Goal: Task Accomplishment & Management: Manage account settings

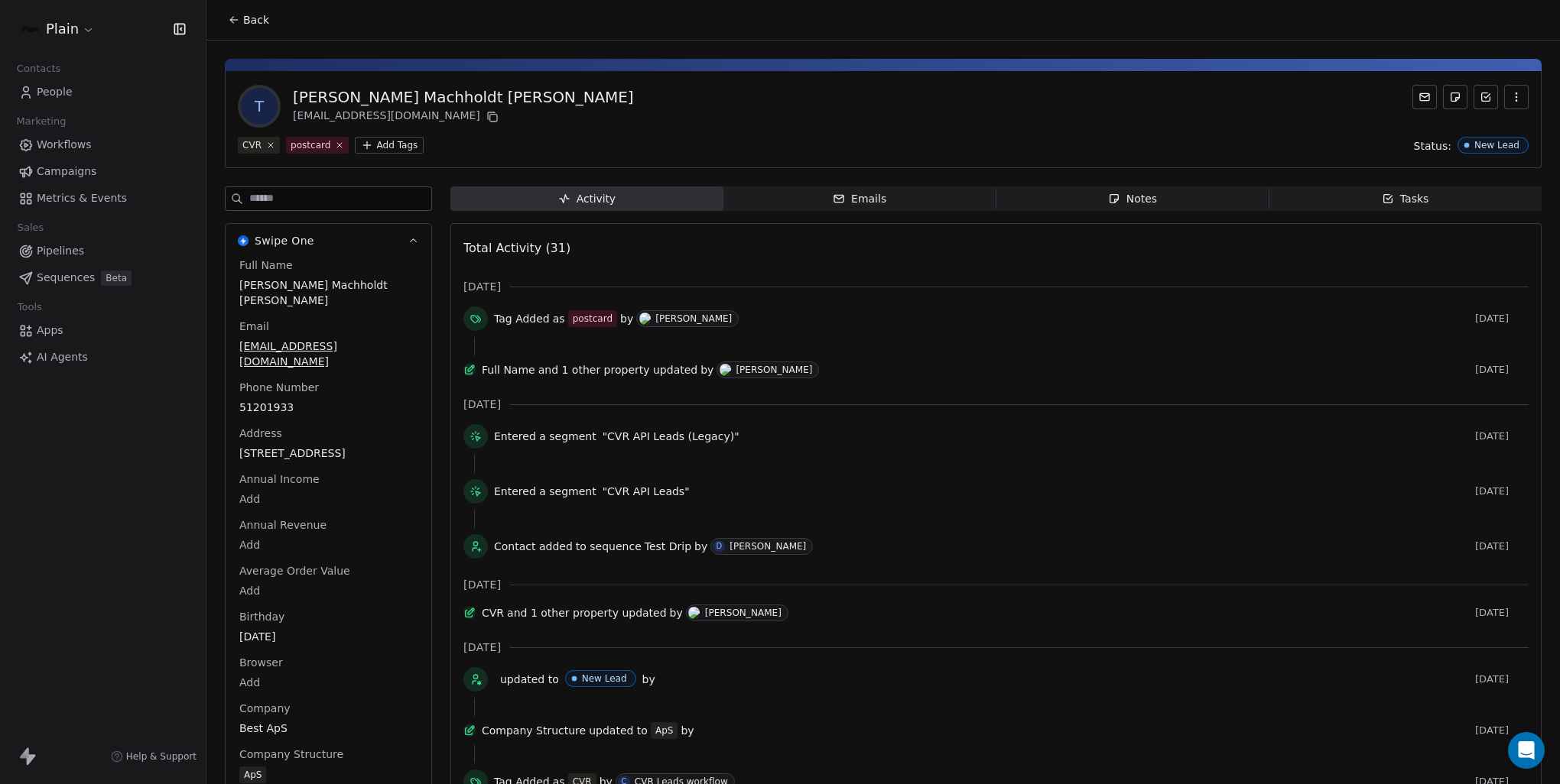
scroll to position [633, 0]
click at [58, 93] on span "People" at bounding box center [55, 92] width 36 height 16
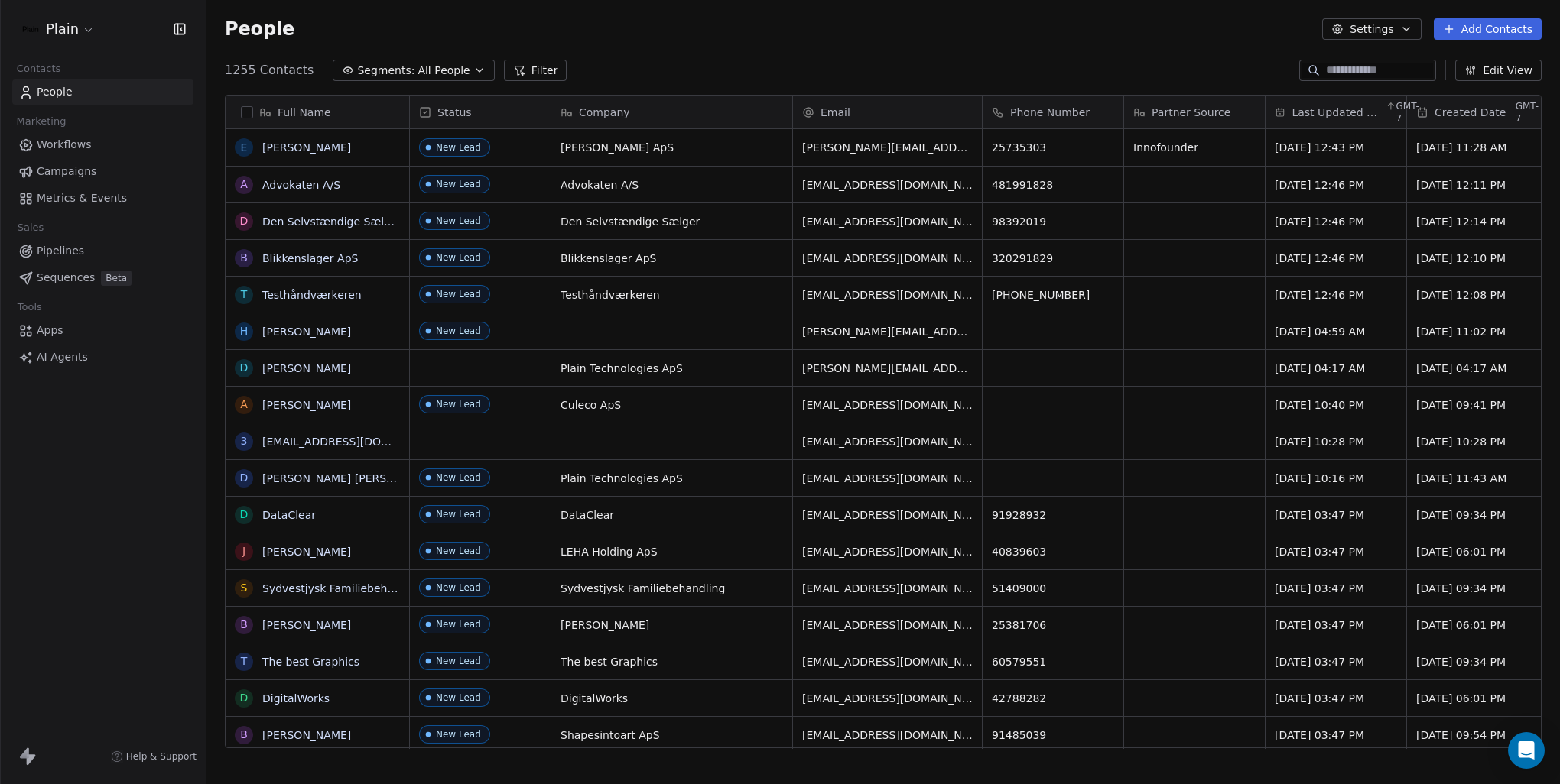
scroll to position [678, 1341]
click at [438, 71] on span "All People" at bounding box center [443, 71] width 52 height 16
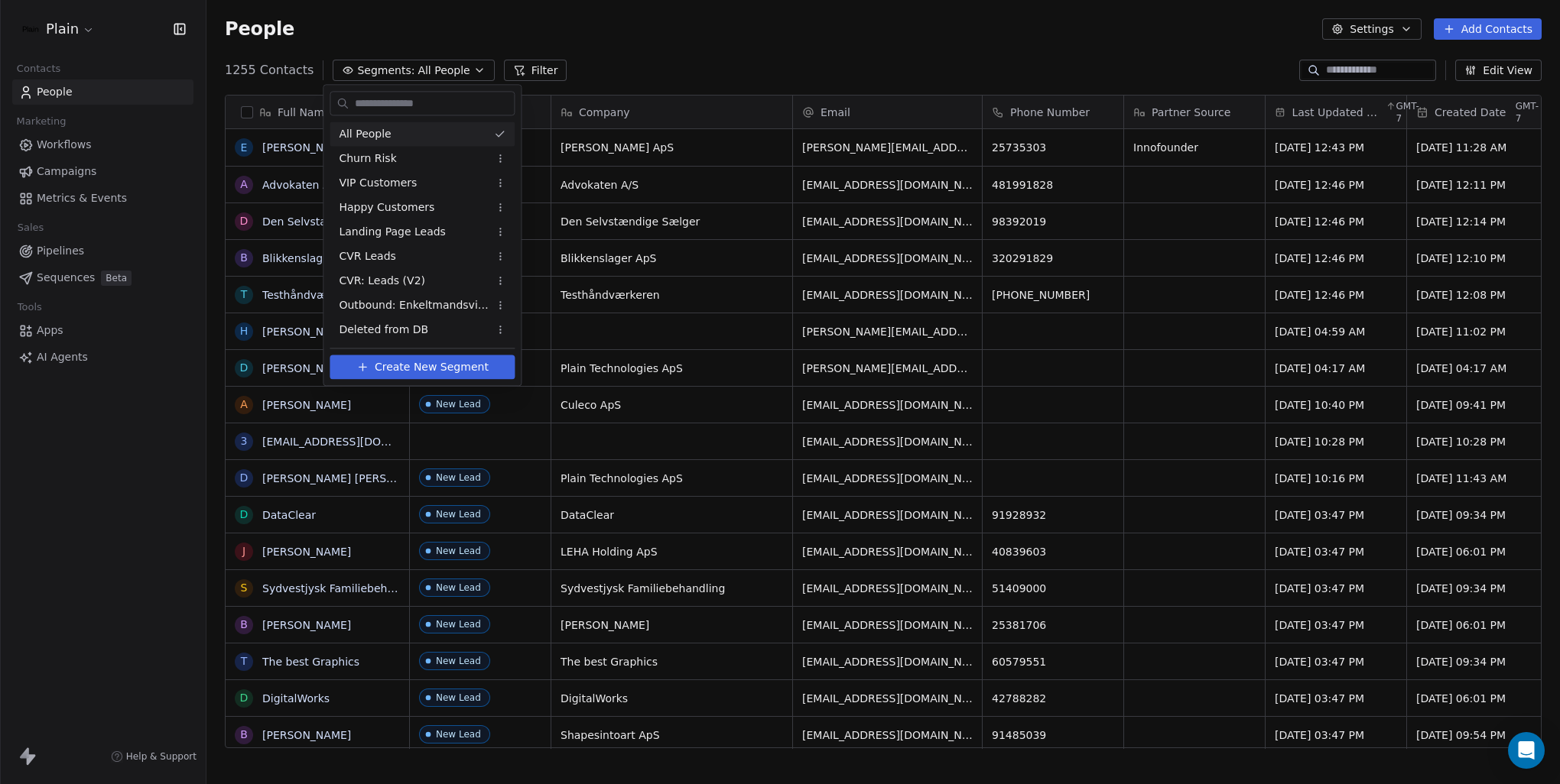
click at [533, 65] on html "Plain Contacts People Marketing Workflows Campaigns Metrics & Events Sales Pipe…" at bounding box center [780, 392] width 1560 height 784
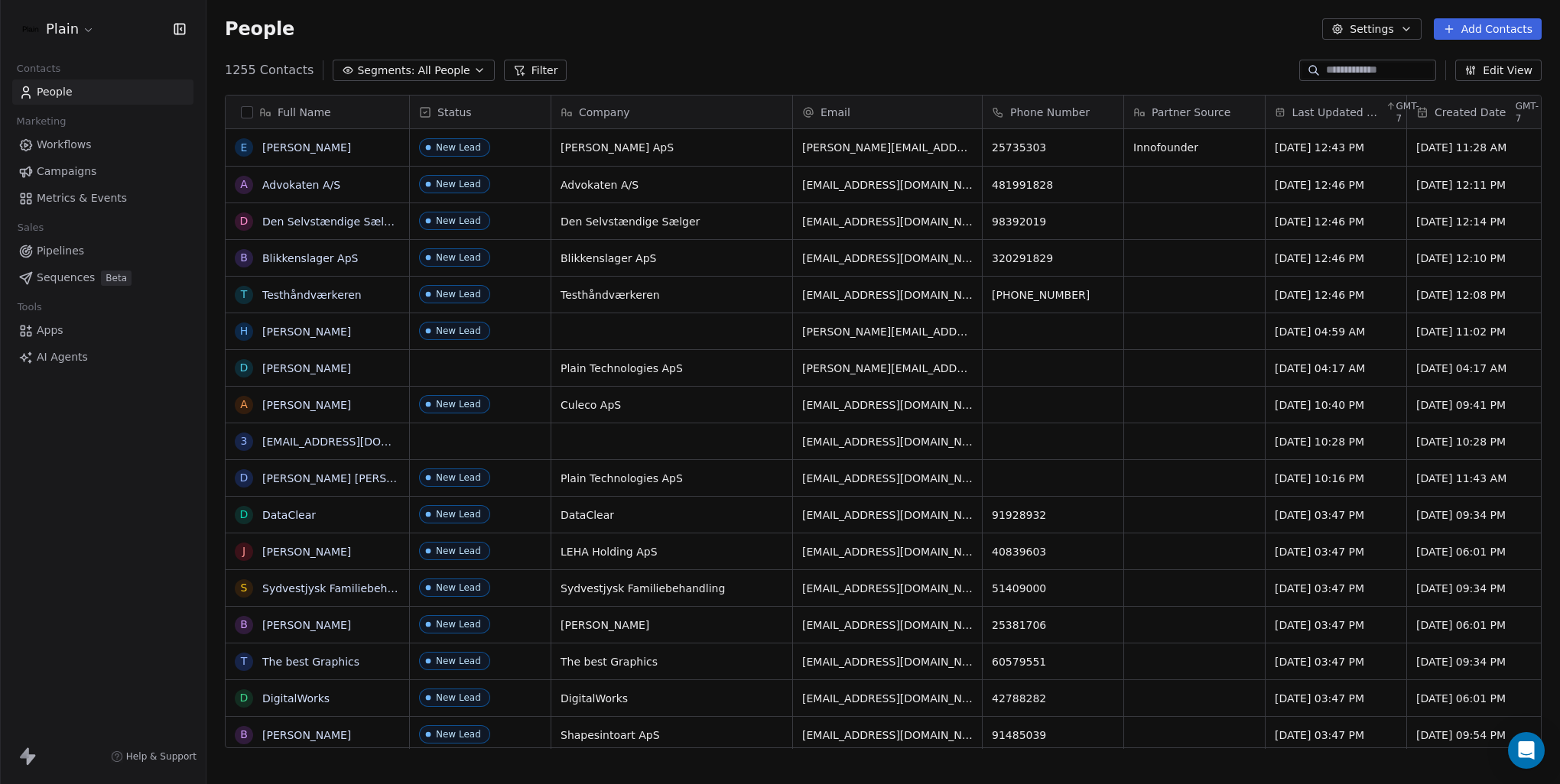
click at [524, 73] on button "Filter" at bounding box center [536, 71] width 64 height 22
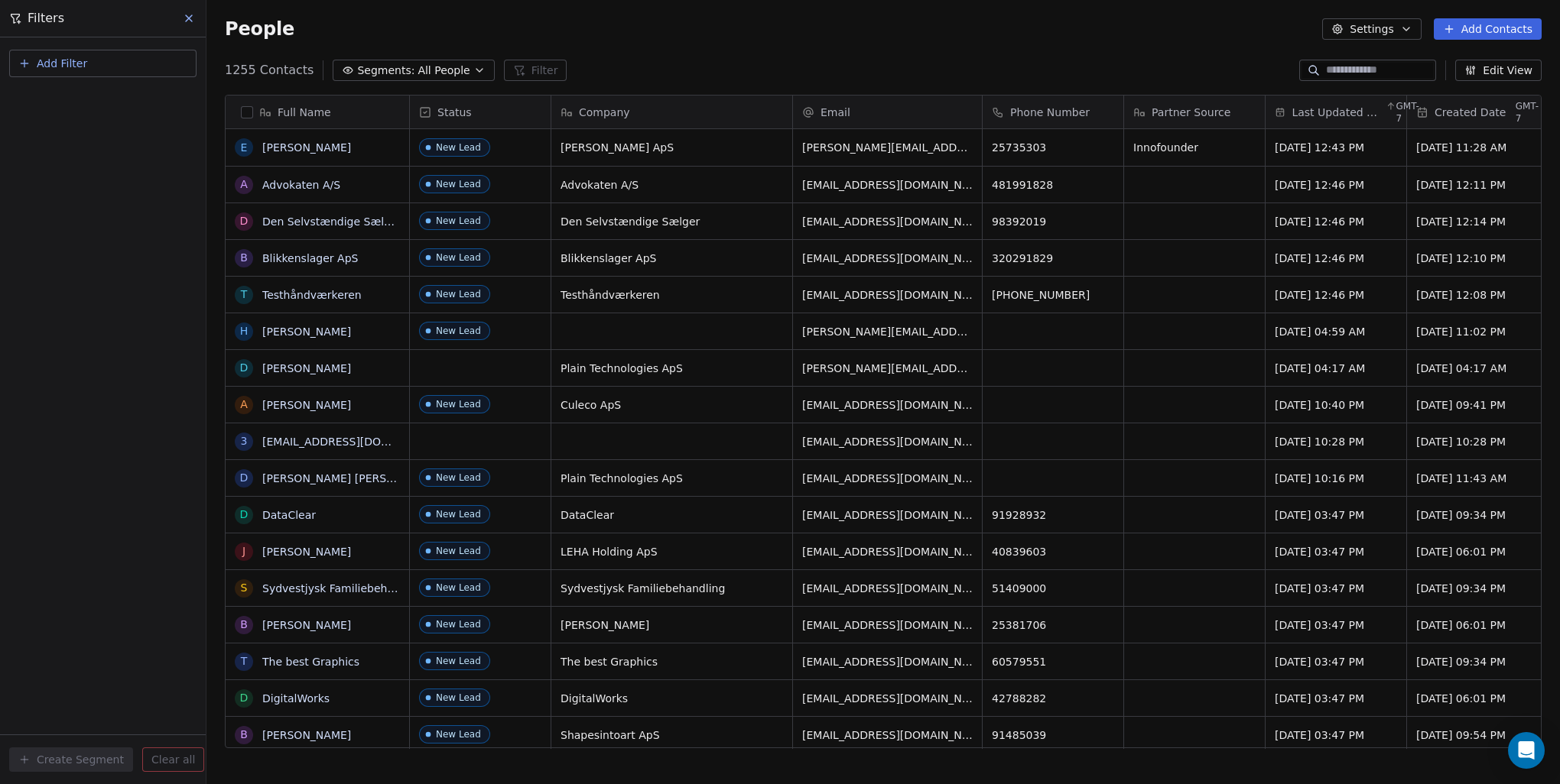
click at [142, 54] on button "Add Filter" at bounding box center [103, 64] width 187 height 27
click at [127, 103] on div "Contact properties" at bounding box center [103, 99] width 156 height 16
type input "****"
click at [120, 158] on div "Tags" at bounding box center [103, 154] width 156 height 15
click at [112, 164] on div "Includes" at bounding box center [103, 162] width 161 height 25
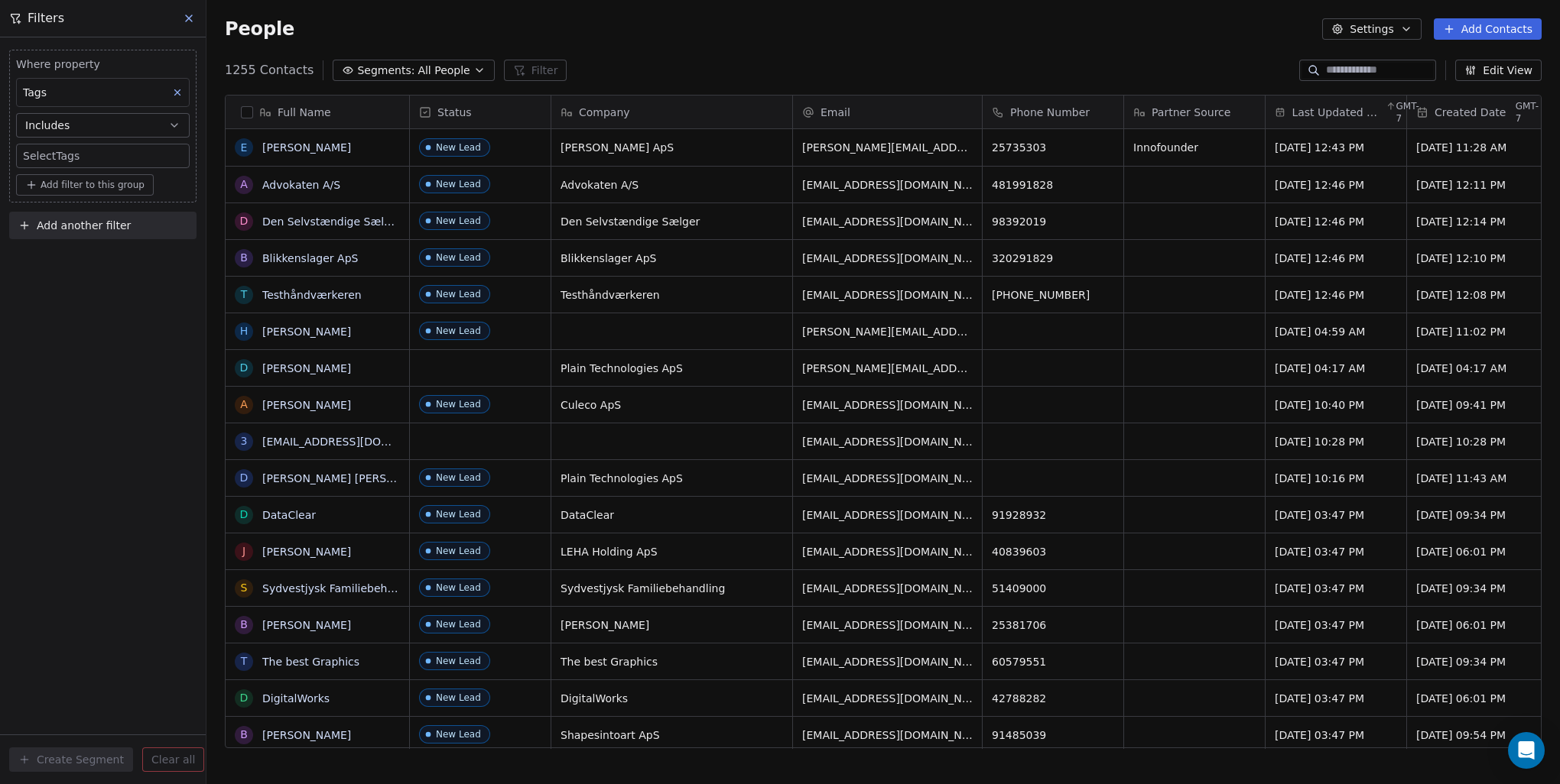
click at [89, 156] on body "Plain Contacts People Marketing Workflows Campaigns Metrics & Events Sales Pipe…" at bounding box center [780, 392] width 1560 height 784
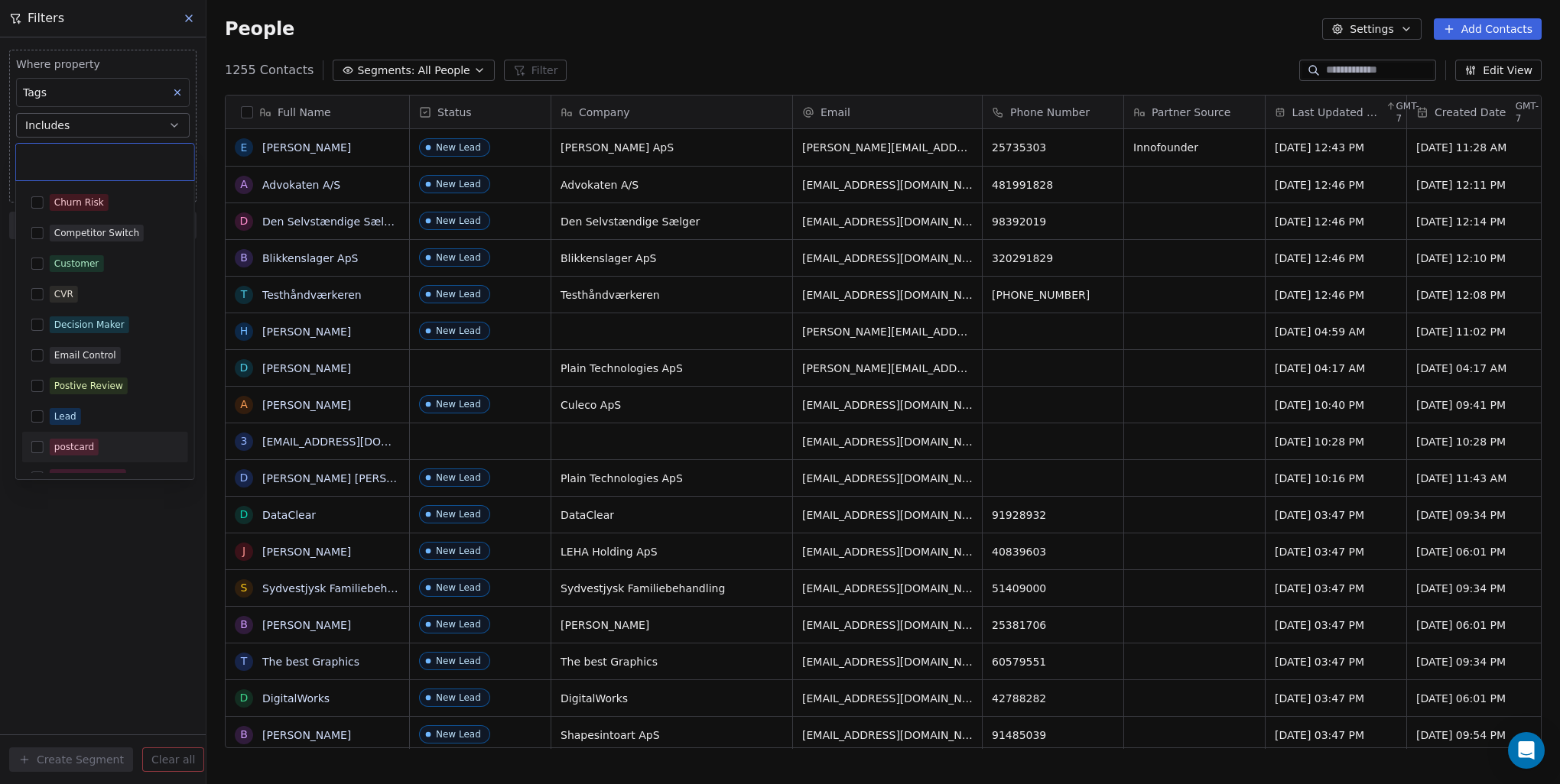
click at [31, 442] on button "Suggestions" at bounding box center [36, 447] width 12 height 12
click at [114, 601] on html "Plain Contacts People Marketing Workflows Campaigns Metrics & Events Sales Pipe…" at bounding box center [780, 392] width 1560 height 784
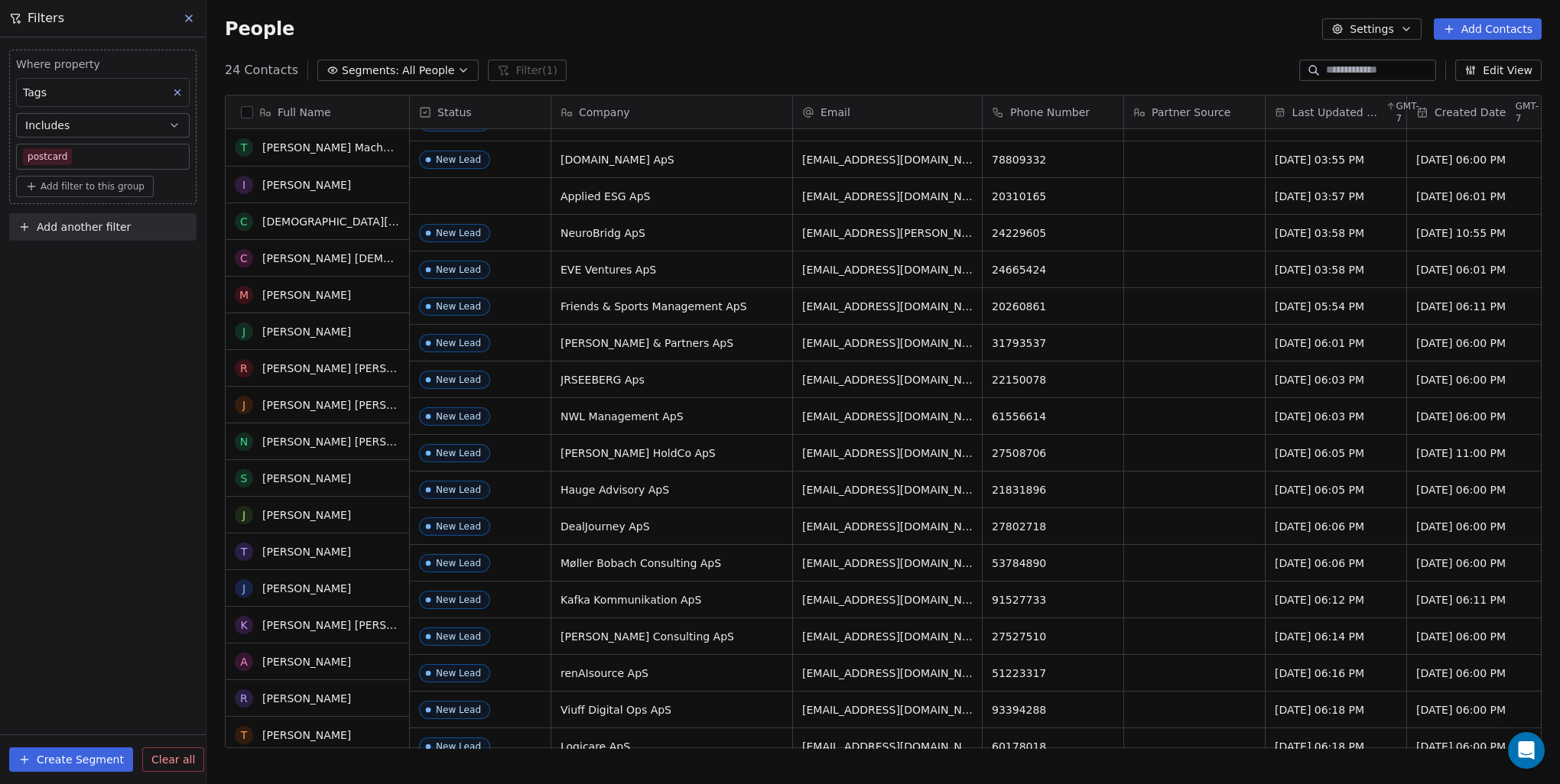
scroll to position [0, 0]
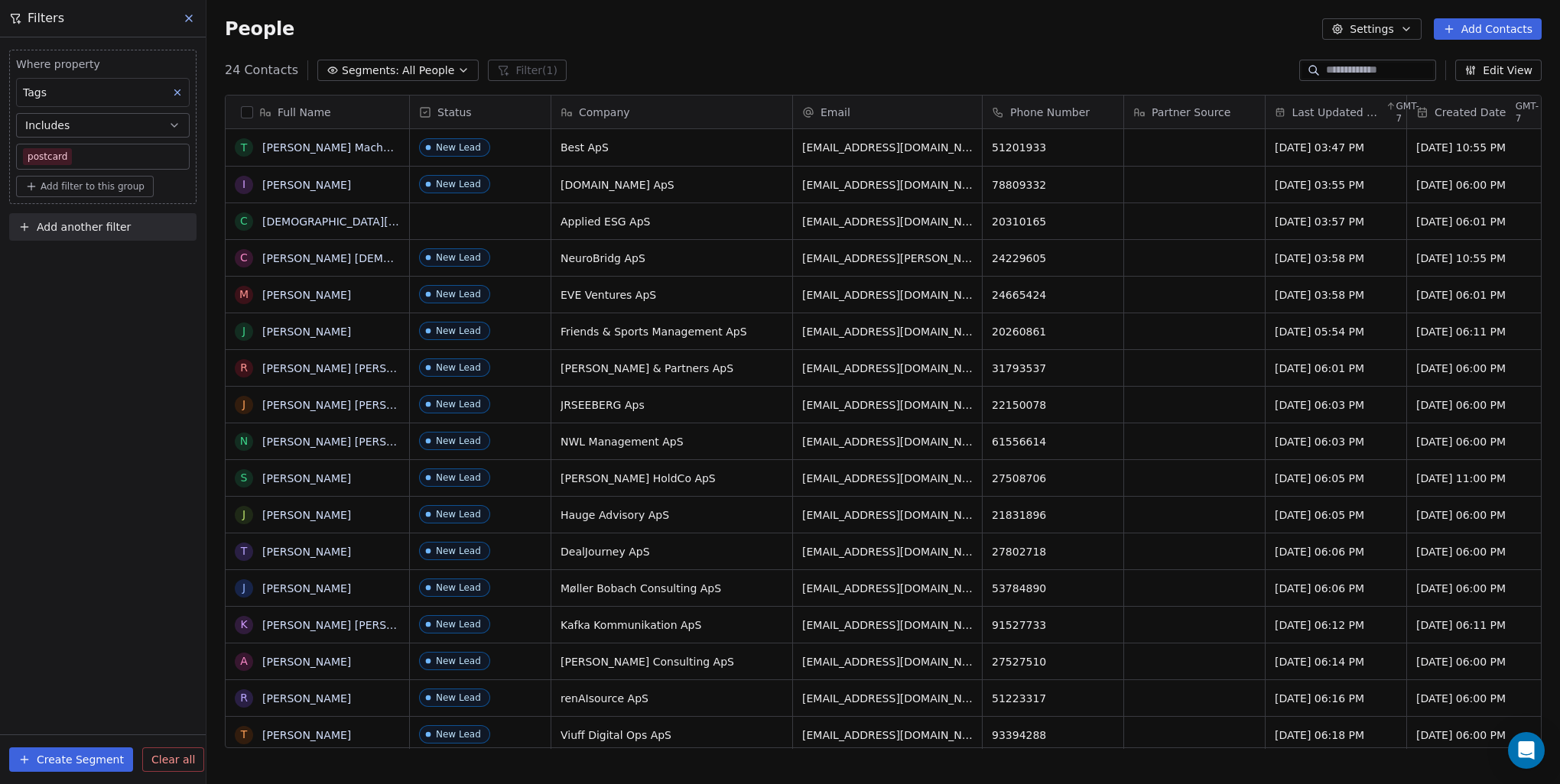
click at [69, 763] on button "Create Segment" at bounding box center [71, 759] width 124 height 25
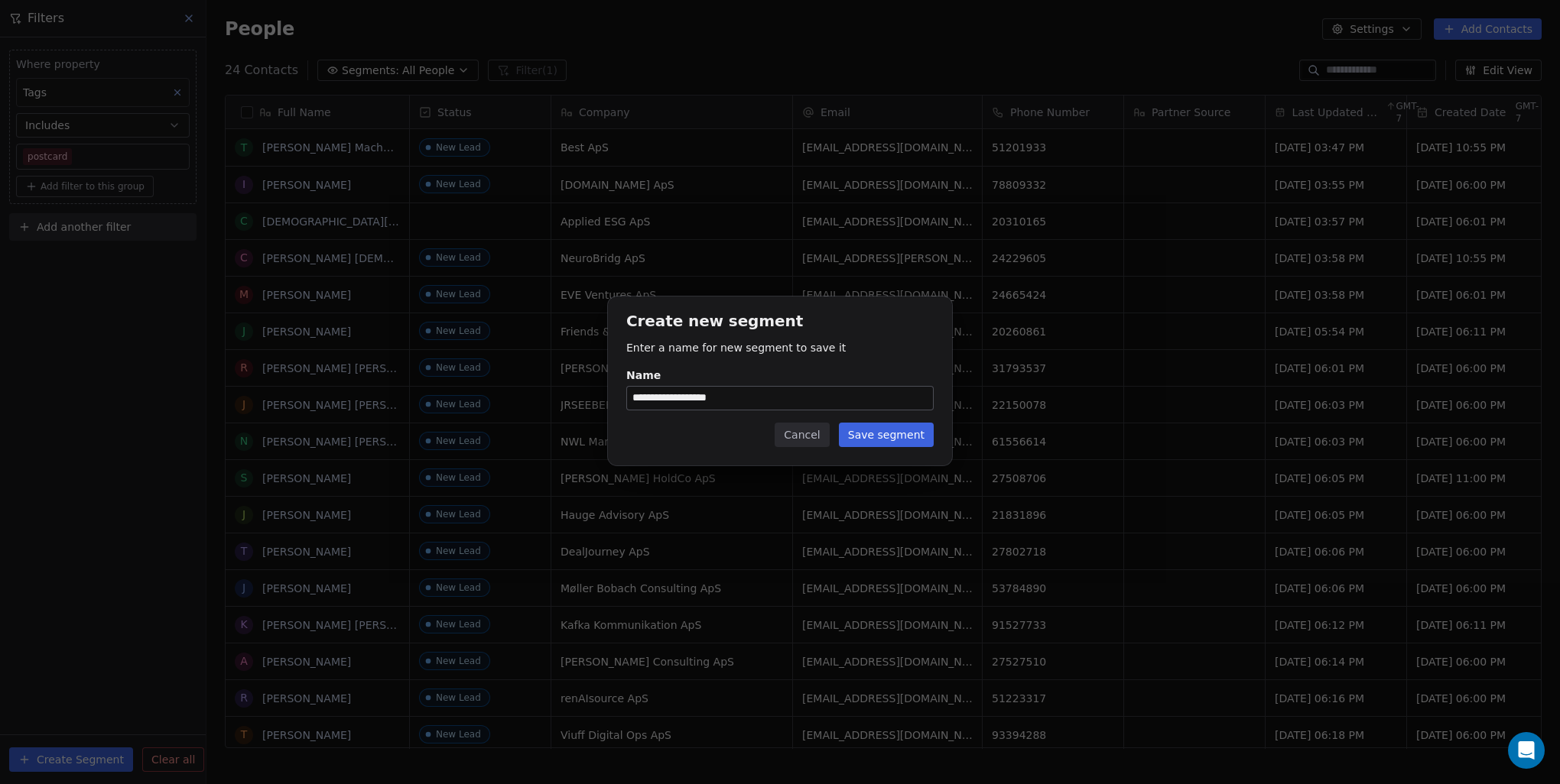
type input "**********"
click at [905, 434] on button "Save segment" at bounding box center [886, 435] width 95 height 25
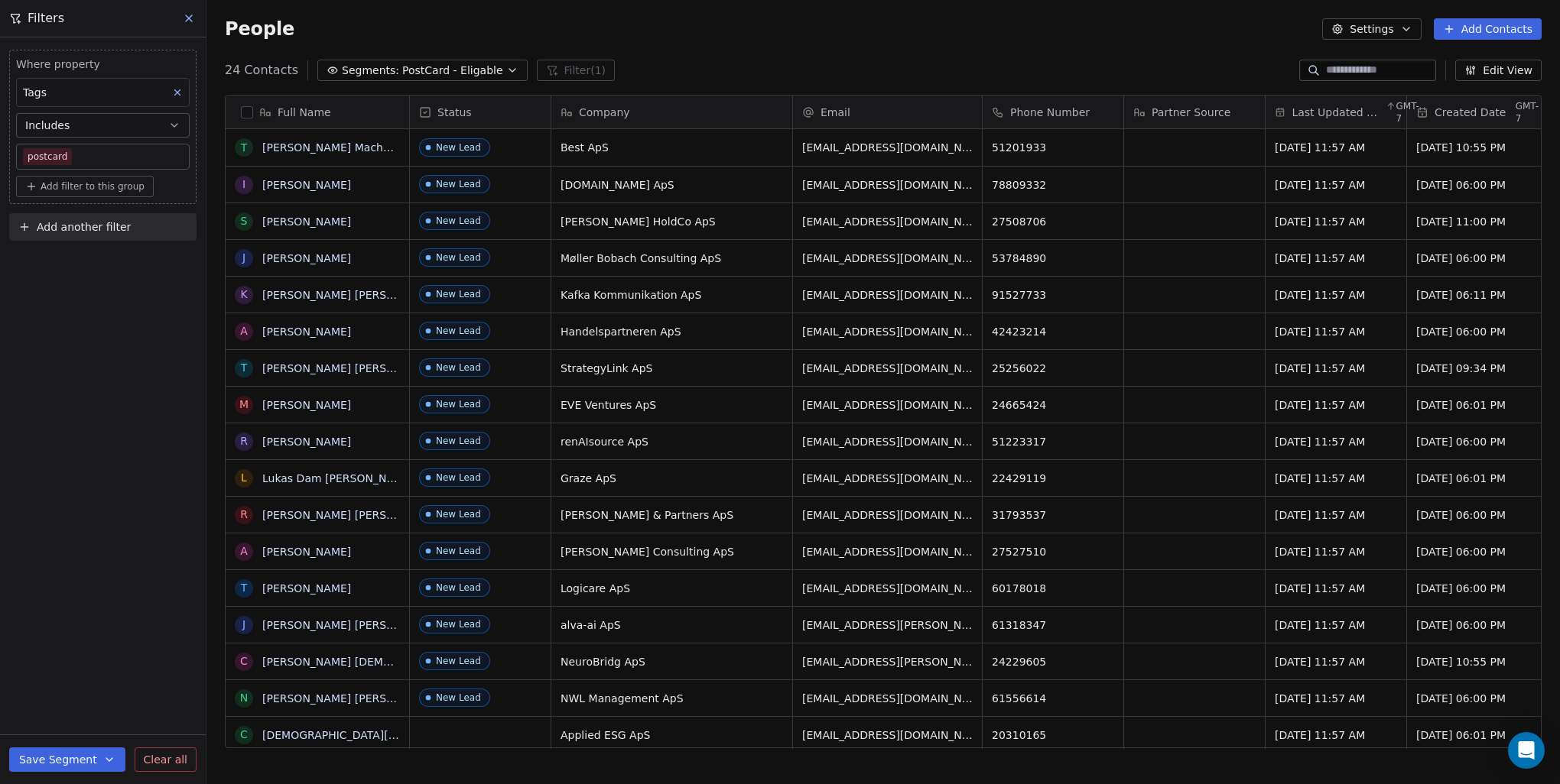
click at [89, 227] on span "Add another filter" at bounding box center [83, 227] width 94 height 16
click at [104, 388] on html "Plain Contacts People Marketing Workflows Campaigns Metrics & Events Sales Pipe…" at bounding box center [780, 392] width 1560 height 784
click at [103, 754] on icon "button" at bounding box center [108, 759] width 12 height 12
click at [156, 554] on div "Where property Tags Includes postcard Add filter to this group Add another filt…" at bounding box center [103, 410] width 206 height 747
click at [114, 219] on span "Add another filter" at bounding box center [83, 227] width 94 height 16
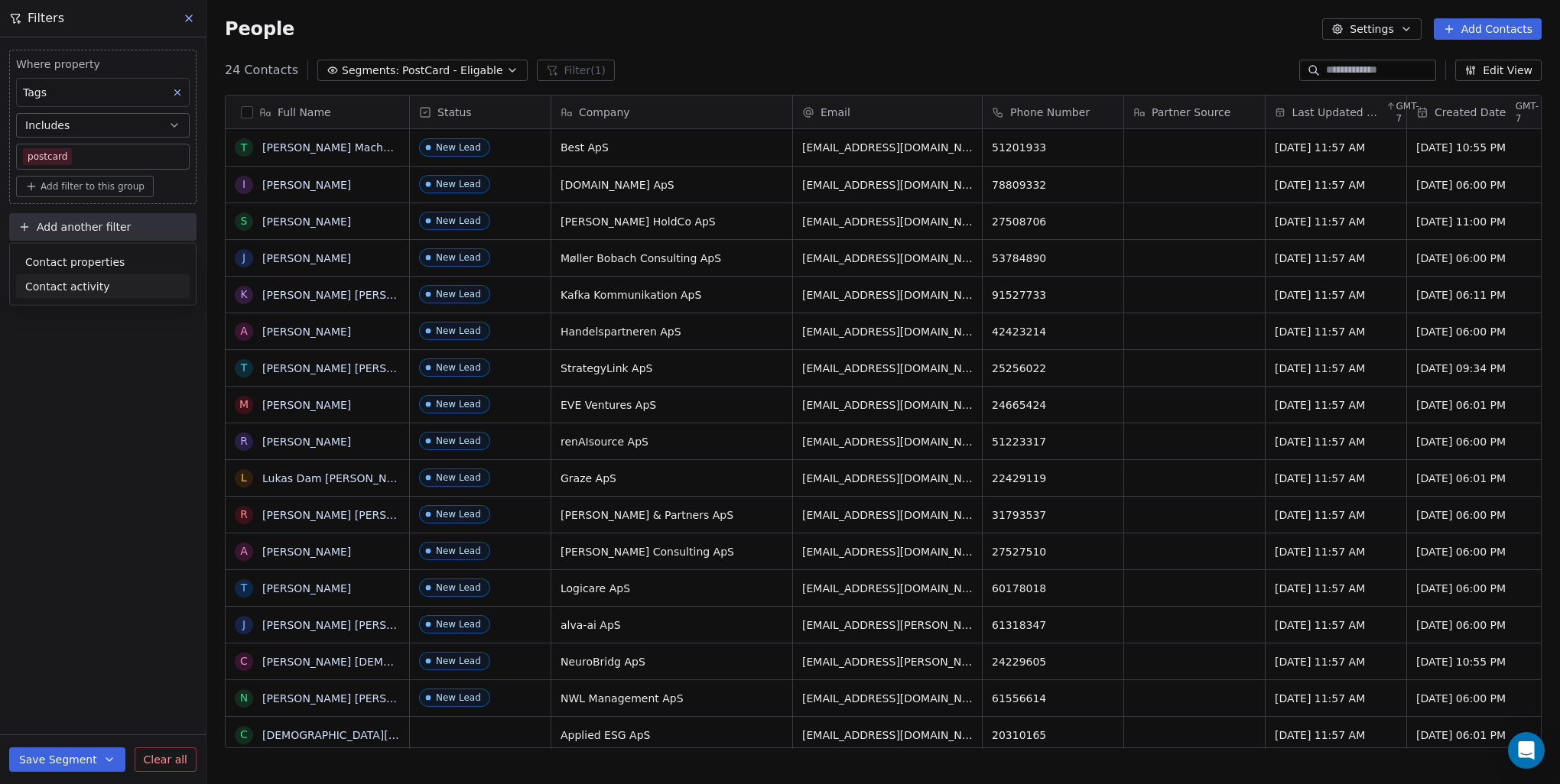
click at [118, 288] on div "Contact activity" at bounding box center [103, 286] width 156 height 16
click at [118, 452] on html "Plain Contacts People Marketing Workflows Campaigns Metrics & Events Sales Pipe…" at bounding box center [780, 392] width 1560 height 784
